Goal: Check status: Check status

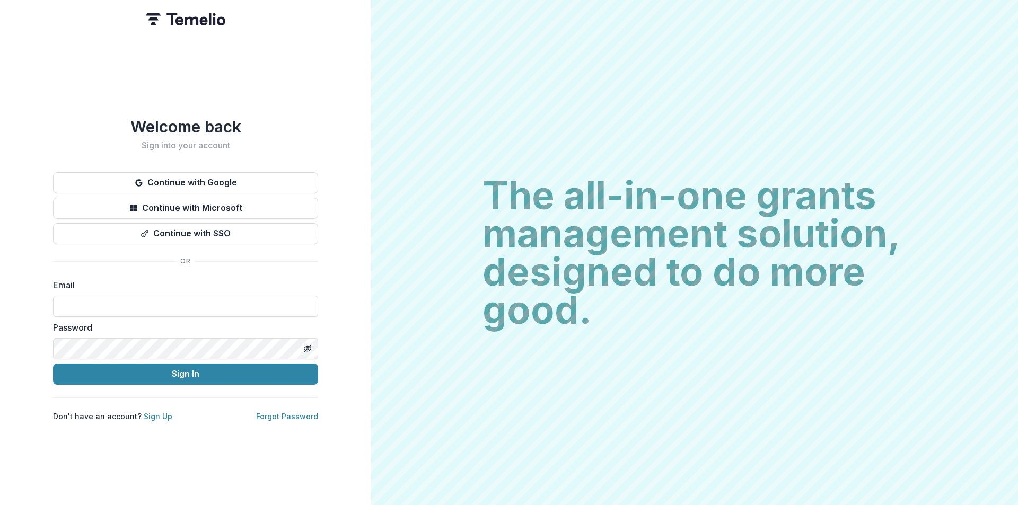
click at [48, 270] on div "Welcome back Sign into your account Continue with Google Continue with Microsof…" at bounding box center [185, 252] width 371 height 505
click at [79, 296] on input at bounding box center [185, 306] width 265 height 21
type input "**********"
click at [309, 345] on icon "Toggle password visibility" at bounding box center [307, 349] width 8 height 8
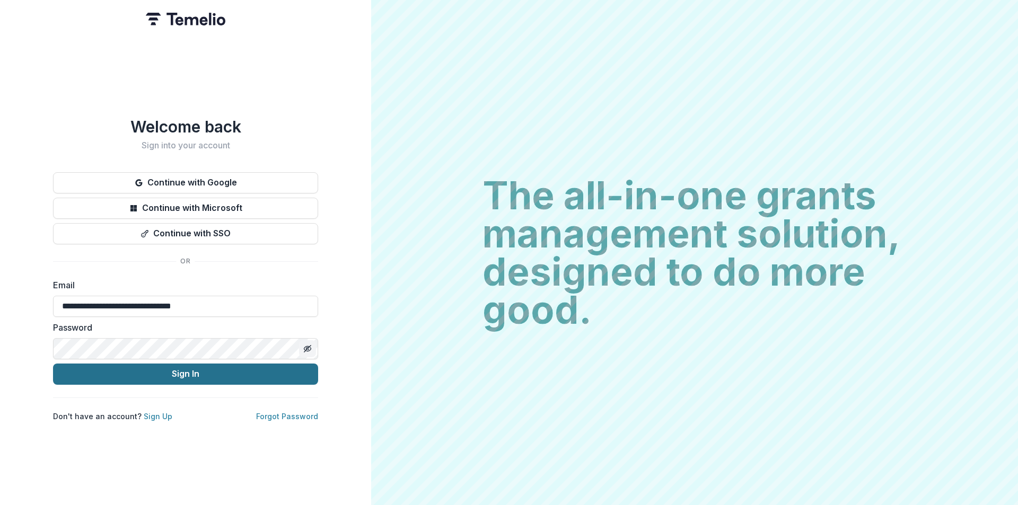
click at [231, 364] on button "Sign In" at bounding box center [185, 374] width 265 height 21
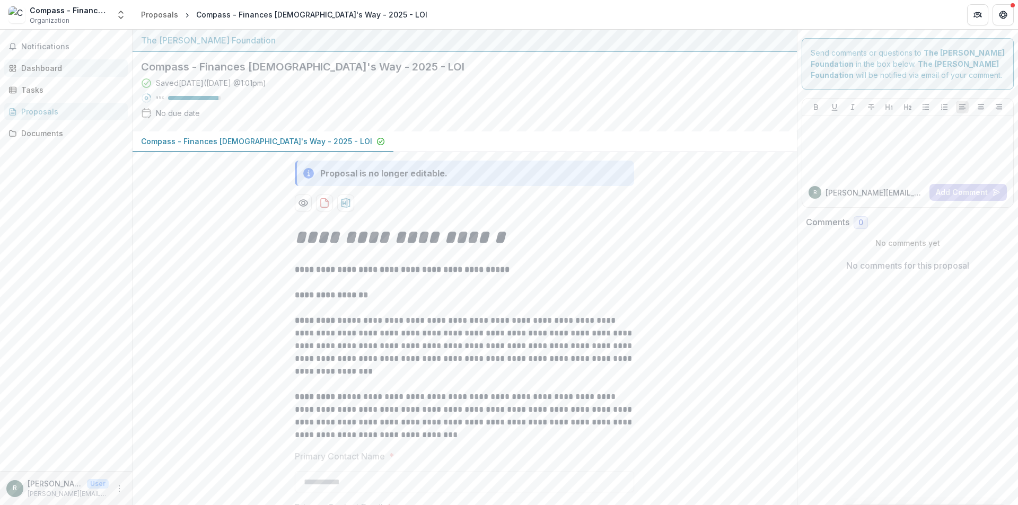
click at [60, 71] on div "Dashboard" at bounding box center [70, 68] width 98 height 11
